Goal: Check status

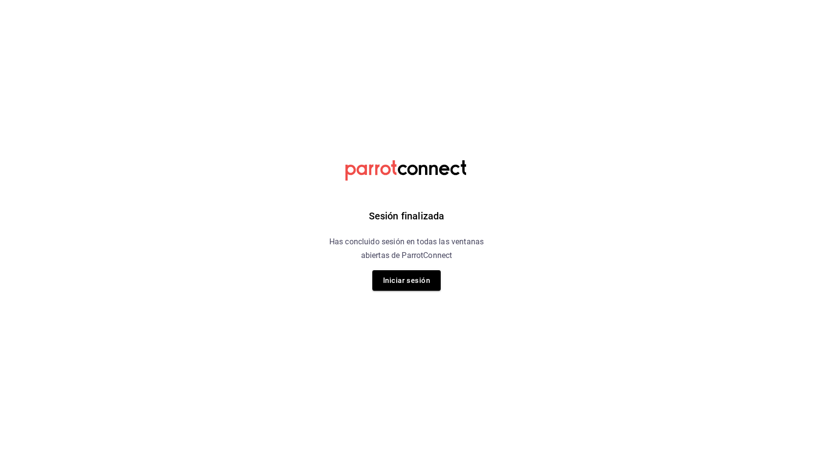
click at [408, 291] on div "Sesión finalizada Has concluido sesión en todas las ventanas abiertas de Parrot…" at bounding box center [406, 225] width 247 height 451
click at [407, 285] on button "Iniciar sesión" at bounding box center [406, 280] width 68 height 21
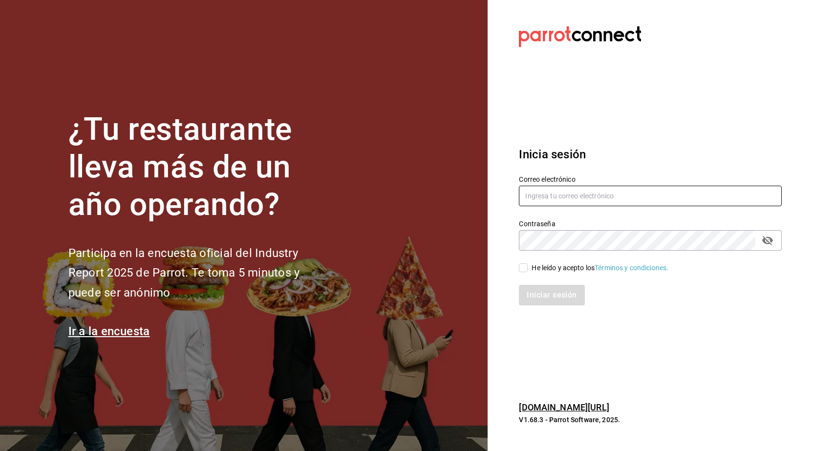
click at [583, 200] on input "text" at bounding box center [650, 196] width 263 height 21
type input "[PERSON_NAME][EMAIL_ADDRESS][DOMAIN_NAME]"
click at [366, 305] on section "¿Tu restaurante lleva más de un año operando? Participa en la encuesta oficial …" at bounding box center [244, 225] width 488 height 451
click at [525, 273] on label "He leído y acepto los Términos y condiciones." at bounding box center [593, 268] width 149 height 10
click at [525, 272] on input "He leído y acepto los Términos y condiciones." at bounding box center [523, 267] width 9 height 9
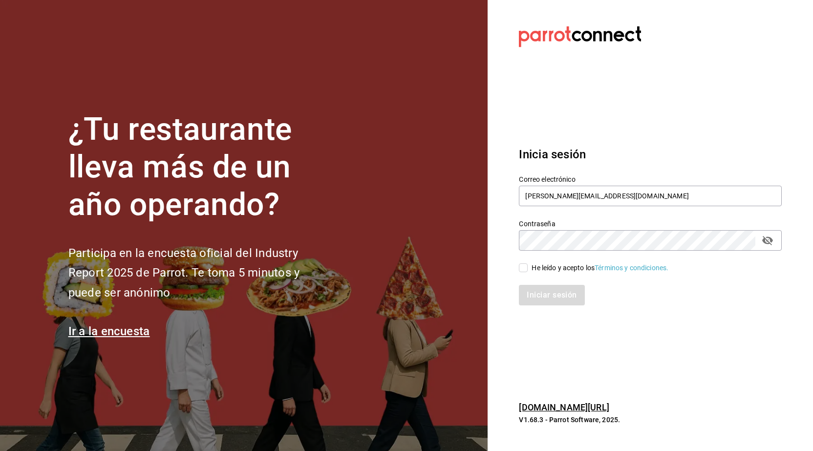
checkbox input "true"
click at [547, 302] on button "Iniciar sesión" at bounding box center [552, 295] width 66 height 21
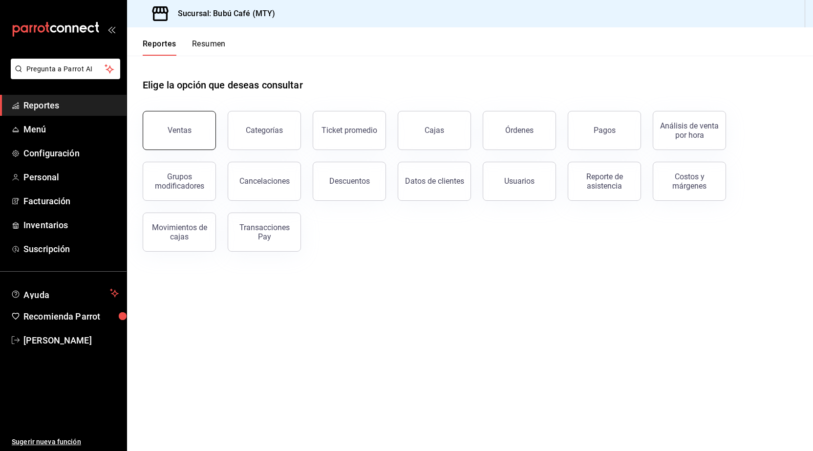
click at [189, 124] on button "Ventas" at bounding box center [179, 130] width 73 height 39
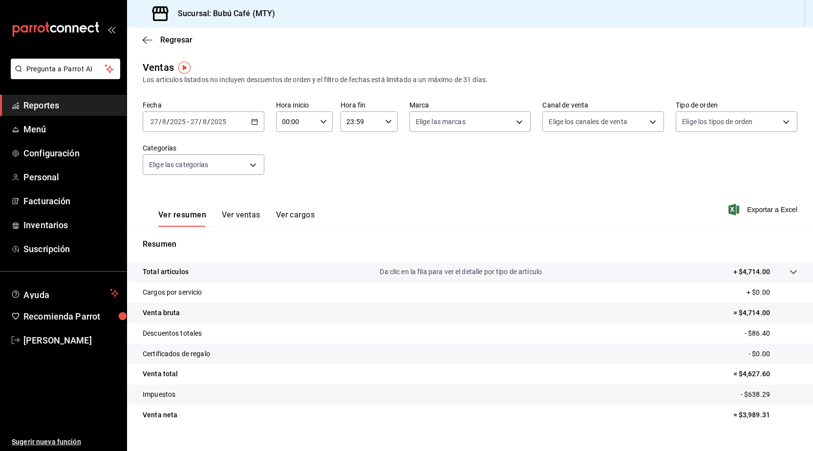
click at [253, 119] on \(Stroke\) "button" at bounding box center [253, 119] width 0 height 0
click at [195, 236] on span "Rango de fechas" at bounding box center [189, 239] width 76 height 10
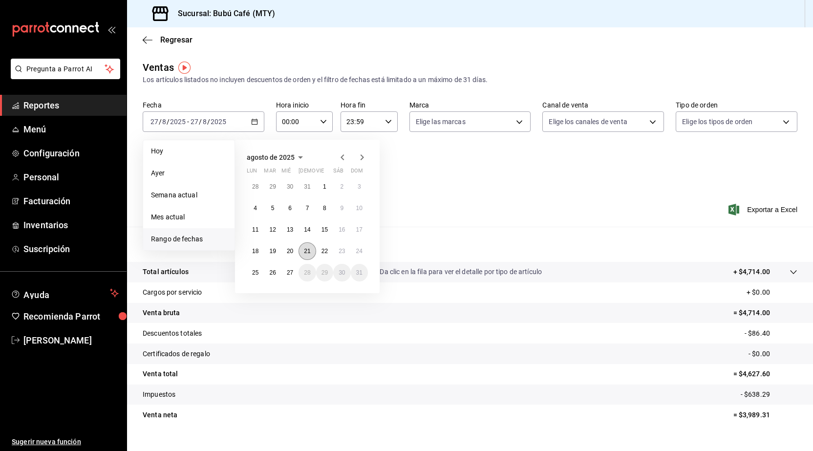
click at [312, 252] on button "21" at bounding box center [306, 251] width 17 height 18
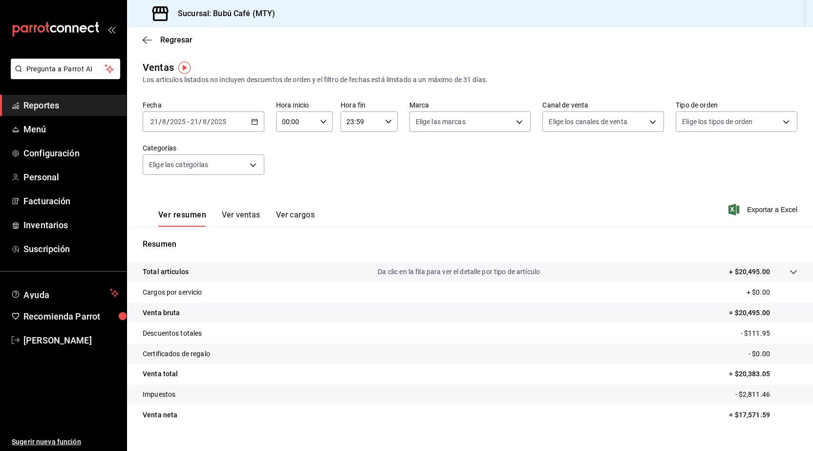
scroll to position [17, 0]
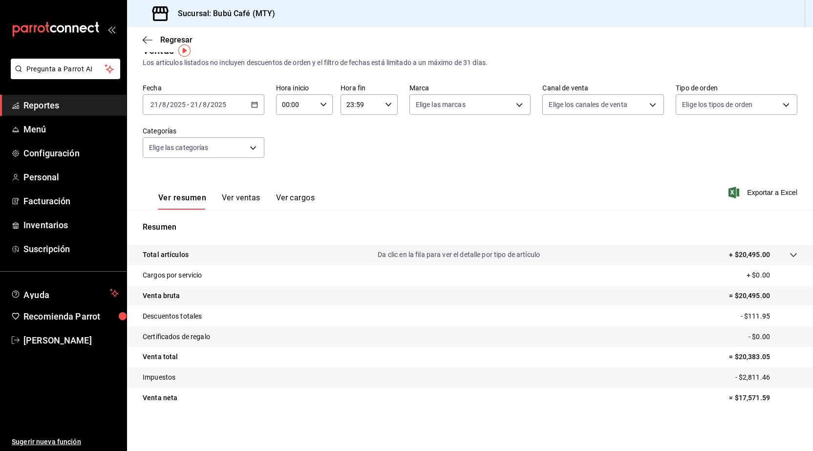
click at [556, 189] on div "Ver resumen Ver ventas Ver cargos Exportar a Excel" at bounding box center [470, 190] width 686 height 40
click at [245, 105] on div "2025-08-21 21 / 8 / 2025 - 2025-08-21 21 / 8 / 2025" at bounding box center [204, 104] width 122 height 21
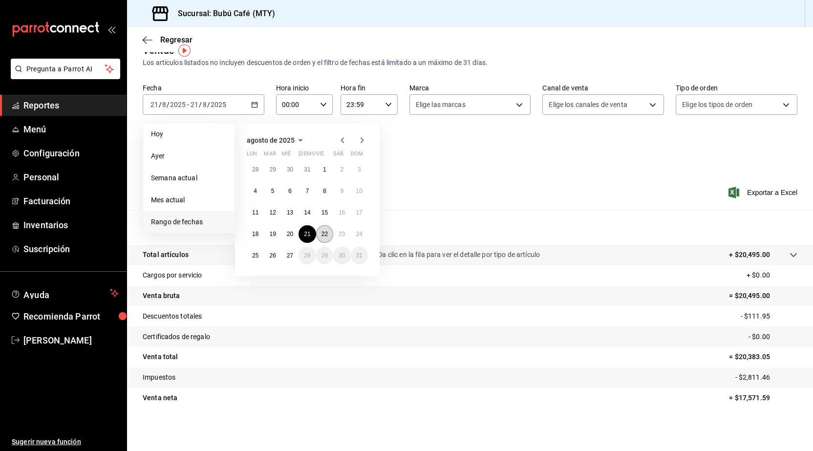
click at [325, 231] on abbr "22" at bounding box center [324, 234] width 6 height 7
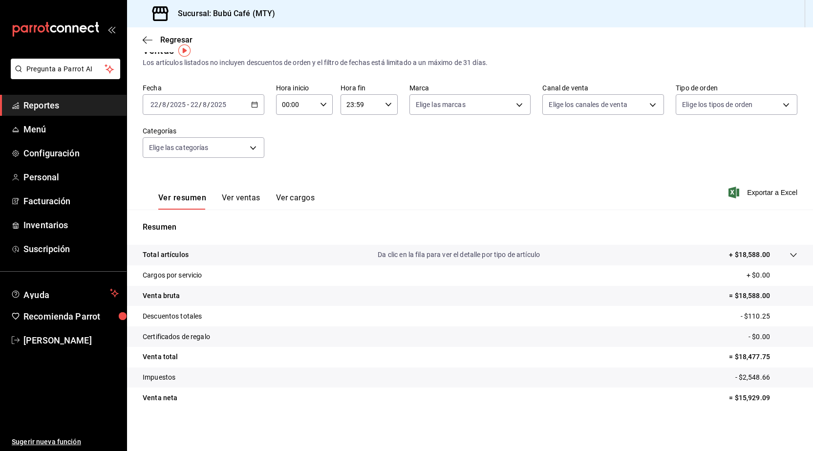
click at [256, 113] on div "2025-08-22 22 / 8 / 2025 - 2025-08-22 22 / 8 / 2025" at bounding box center [204, 104] width 122 height 21
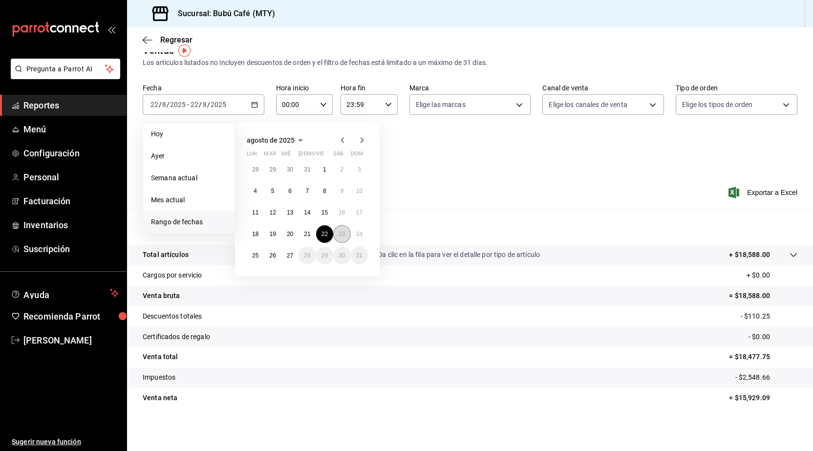
click at [340, 237] on button "23" at bounding box center [341, 234] width 17 height 18
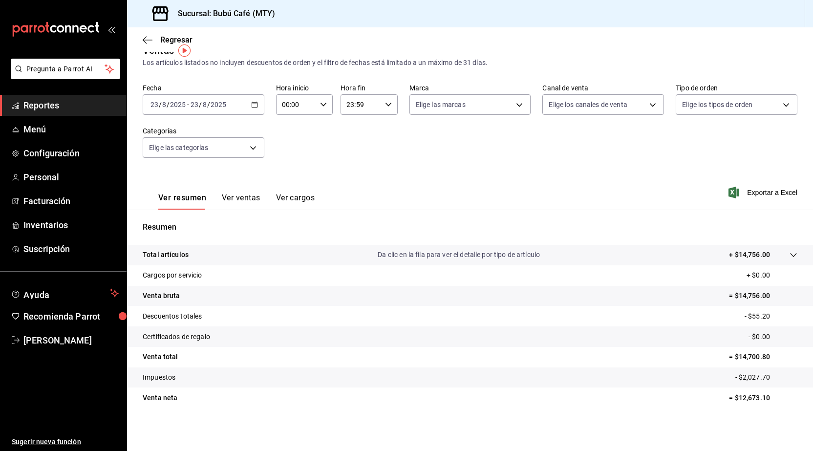
click at [256, 100] on div "2025-08-23 23 / 8 / 2025 - 2025-08-23 23 / 8 / 2025" at bounding box center [204, 104] width 122 height 21
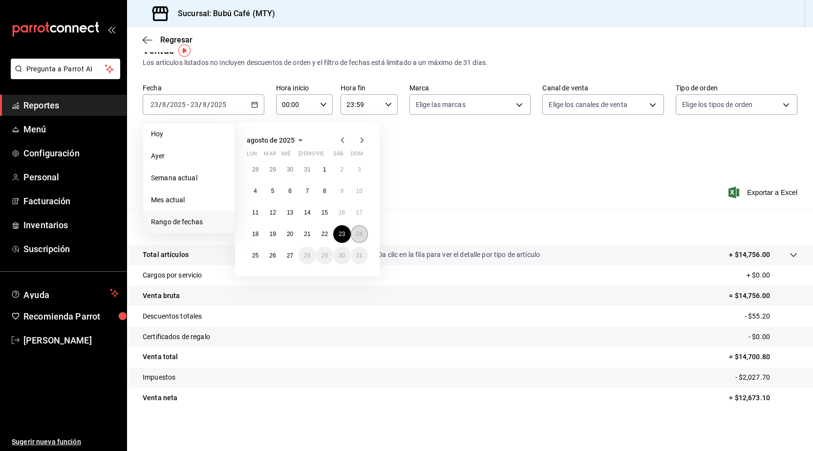
click at [361, 235] on abbr "24" at bounding box center [359, 234] width 6 height 7
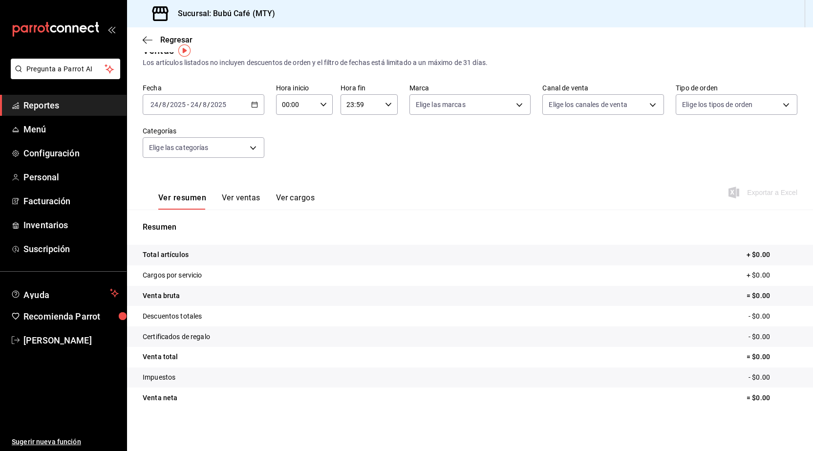
click at [255, 109] on div "2025-08-24 24 / 8 / 2025 - 2025-08-24 24 / 8 / 2025" at bounding box center [204, 104] width 122 height 21
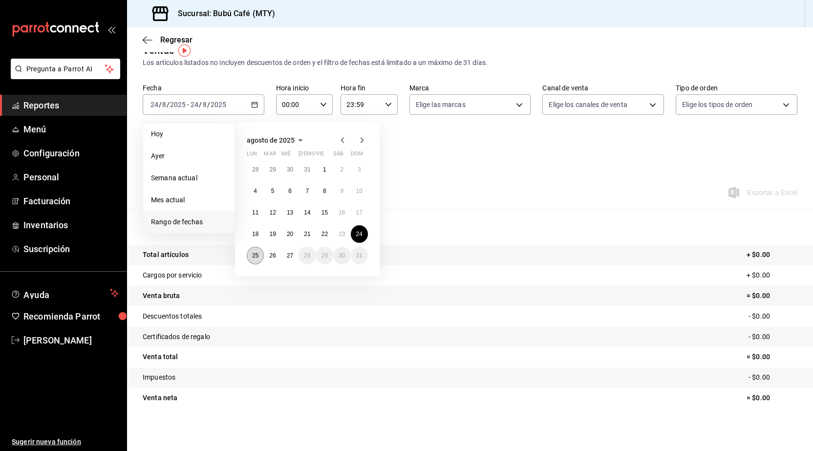
click at [257, 258] on button "25" at bounding box center [255, 256] width 17 height 18
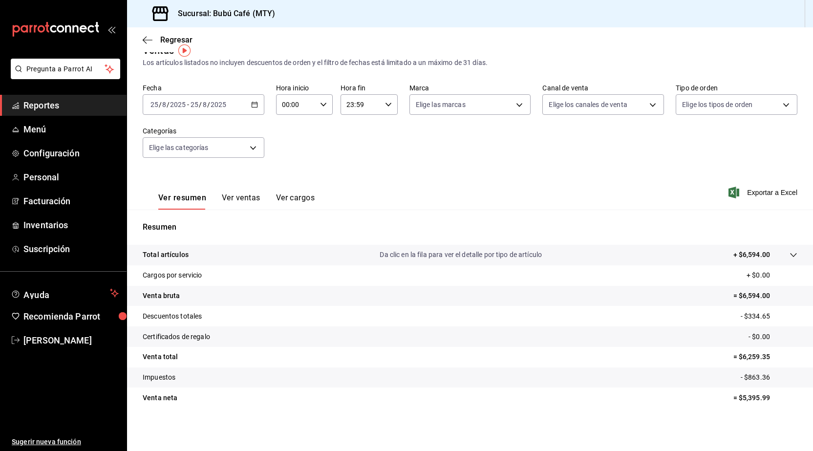
click at [584, 187] on div "Ver resumen Ver ventas Ver cargos Exportar a Excel" at bounding box center [470, 190] width 686 height 40
click at [228, 103] on div "2025-08-25 25 / 8 / 2025 - 2025-08-25 25 / 8 / 2025" at bounding box center [204, 104] width 122 height 21
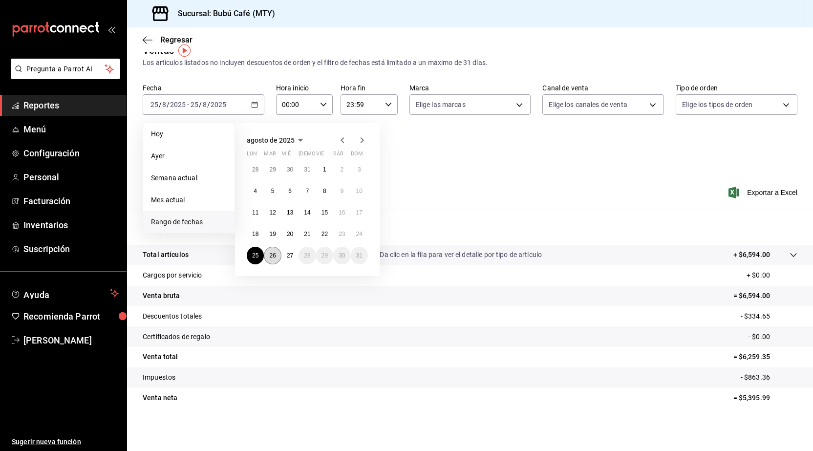
click at [276, 253] on abbr "26" at bounding box center [272, 255] width 6 height 7
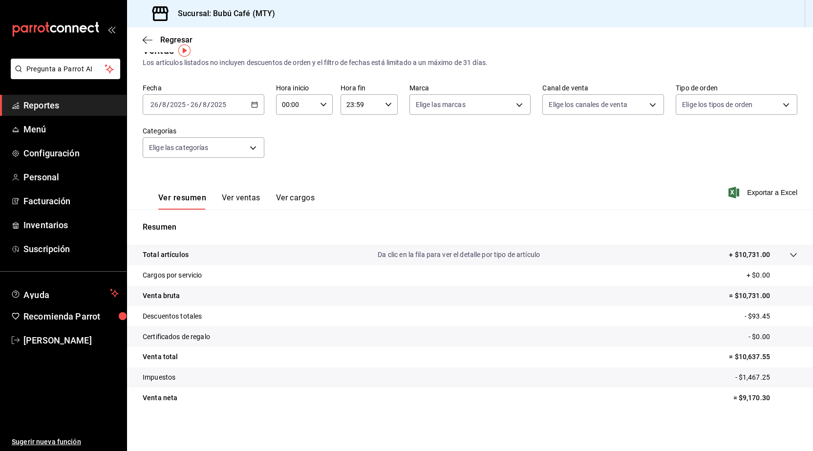
click at [572, 190] on div "Ver resumen Ver ventas Ver cargos Exportar a Excel" at bounding box center [470, 190] width 686 height 40
click at [256, 107] on div "2025-08-26 26 / 8 / 2025 - 2025-08-26 26 / 8 / 2025" at bounding box center [204, 104] width 122 height 21
click at [201, 110] on div "2025-08-26 26 / 8 / 2025 - 2025-08-26 26 / 8 / 2025" at bounding box center [204, 104] width 122 height 21
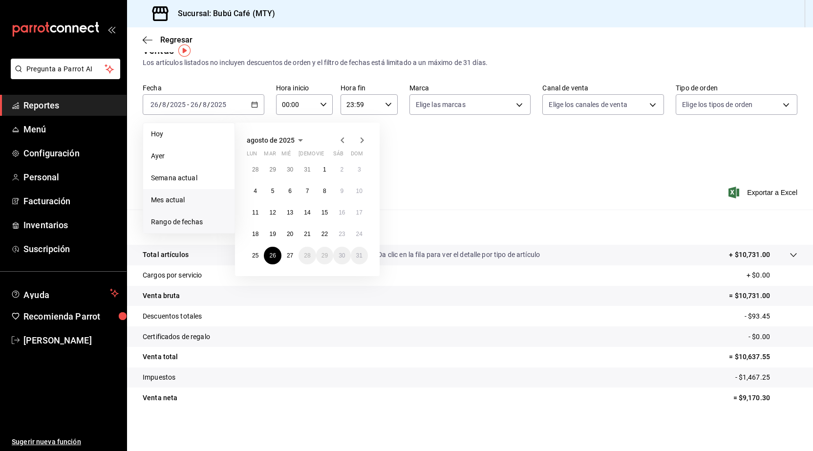
click at [198, 191] on li "Mes actual" at bounding box center [188, 200] width 91 height 22
